Goal: Task Accomplishment & Management: Use online tool/utility

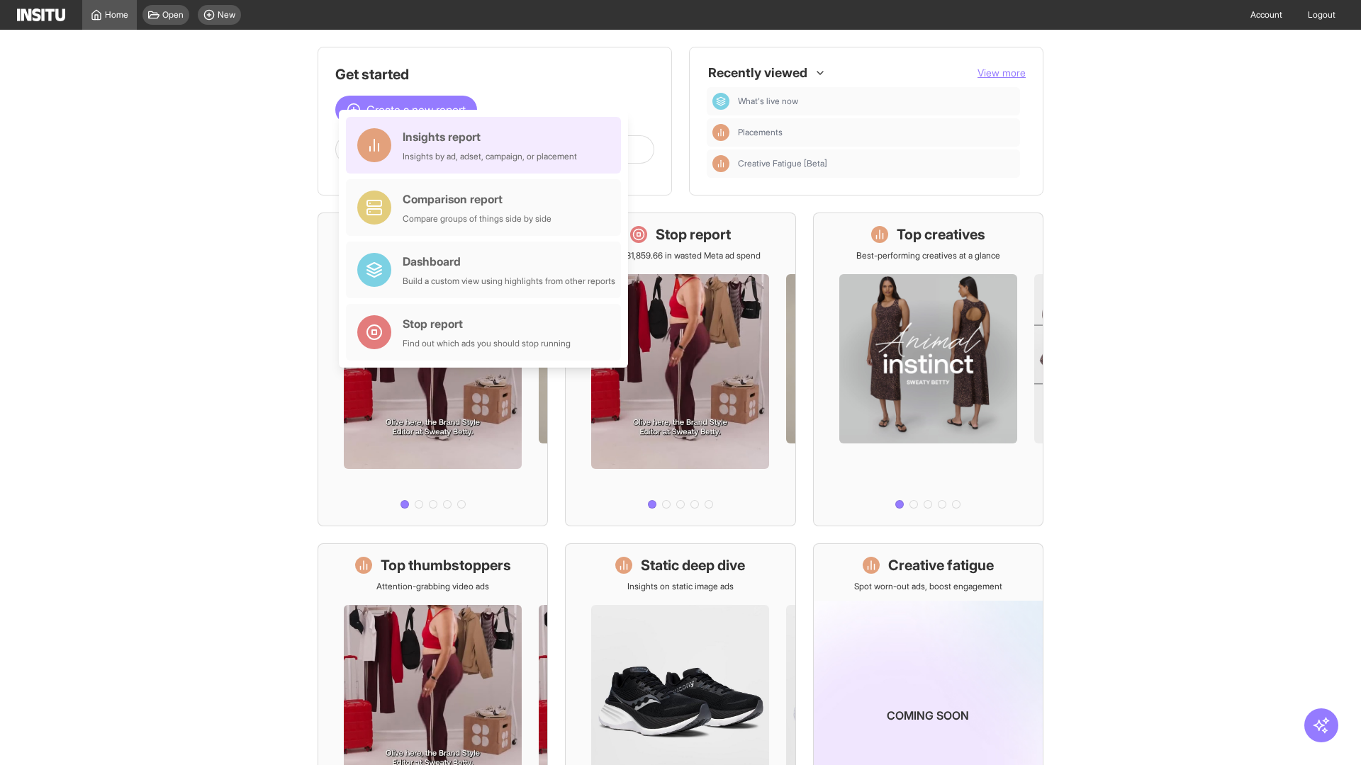
click at [487, 145] on div "Insights report Insights by ad, adset, campaign, or placement" at bounding box center [490, 145] width 174 height 34
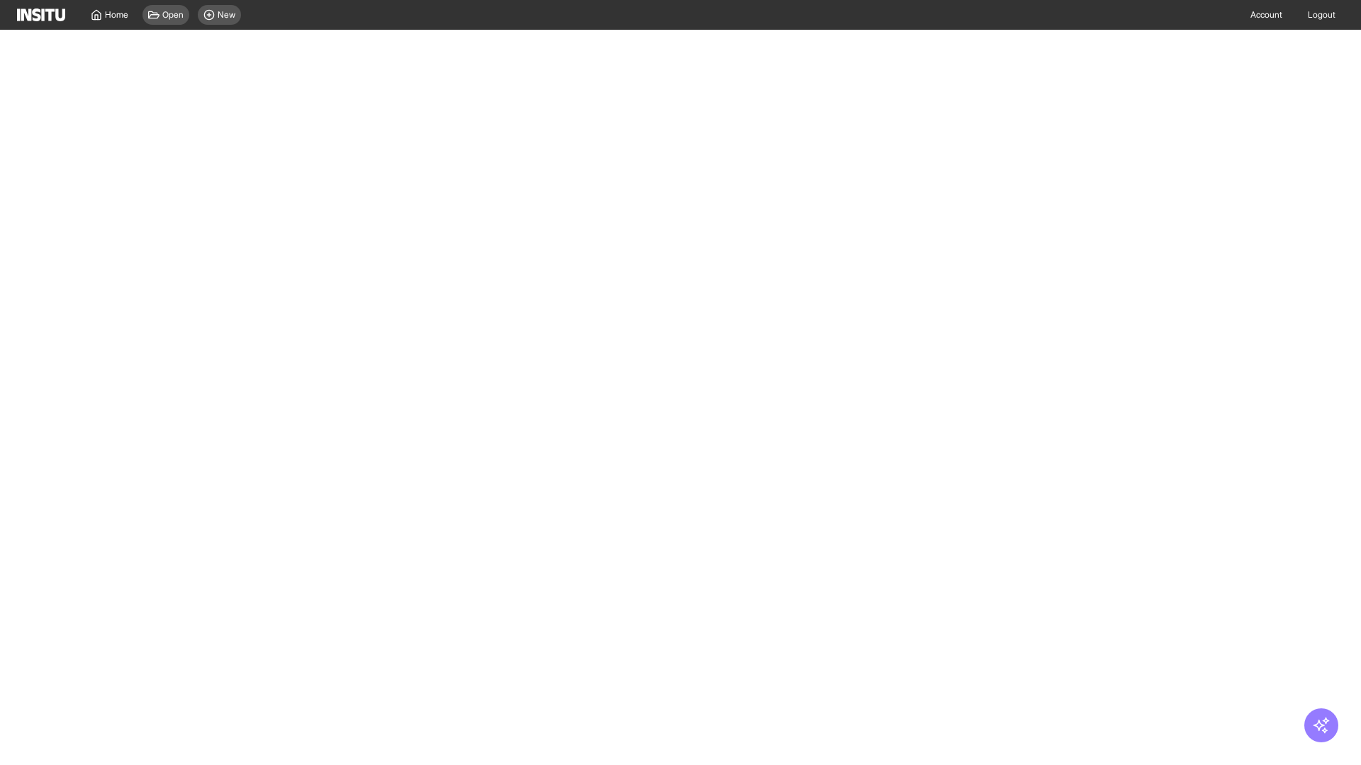
select select "**"
